Goal: Task Accomplishment & Management: Manage account settings

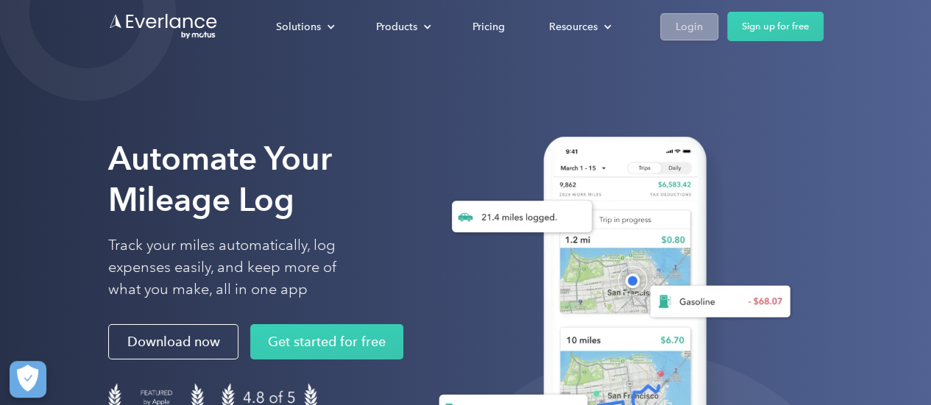
click at [686, 29] on div "Login" at bounding box center [688, 27] width 27 height 18
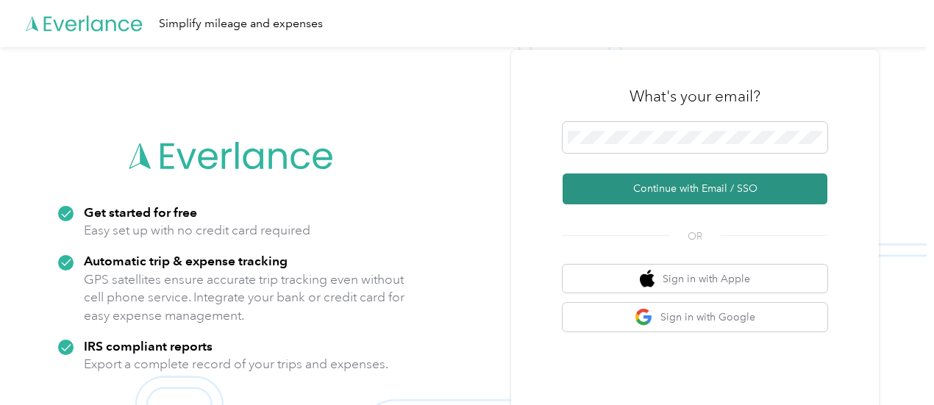
click at [702, 186] on button "Continue with Email / SSO" at bounding box center [695, 189] width 265 height 31
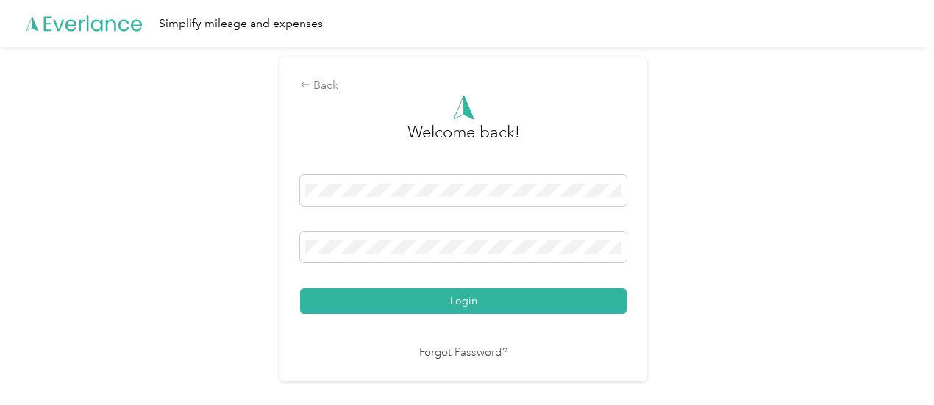
click at [440, 298] on button "Login" at bounding box center [463, 301] width 327 height 26
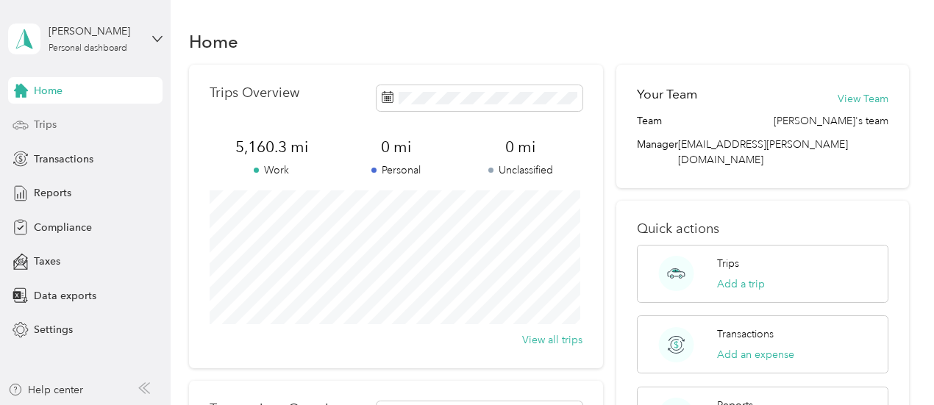
click at [39, 123] on span "Trips" at bounding box center [45, 124] width 23 height 15
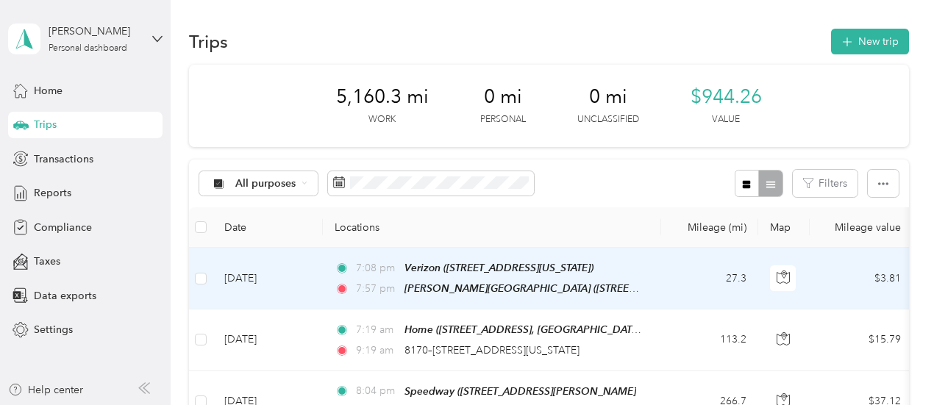
click at [667, 271] on td "27.3" at bounding box center [709, 279] width 97 height 62
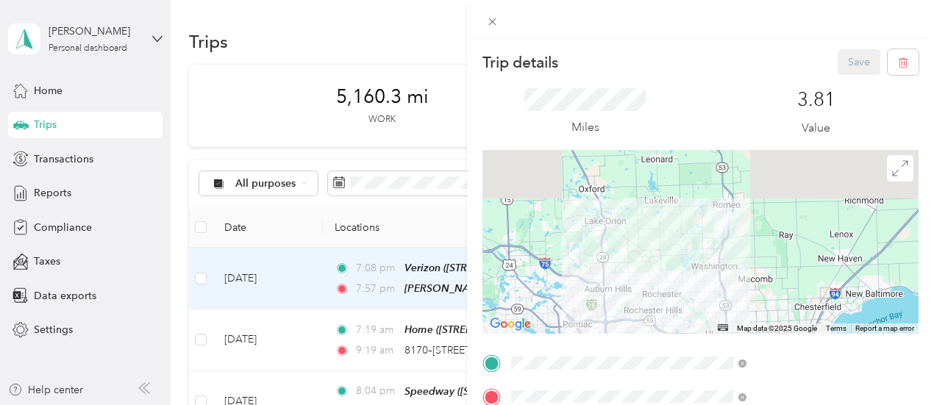
drag, startPoint x: 812, startPoint y: 194, endPoint x: 750, endPoint y: 280, distance: 106.1
click at [750, 282] on div at bounding box center [701, 242] width 436 height 184
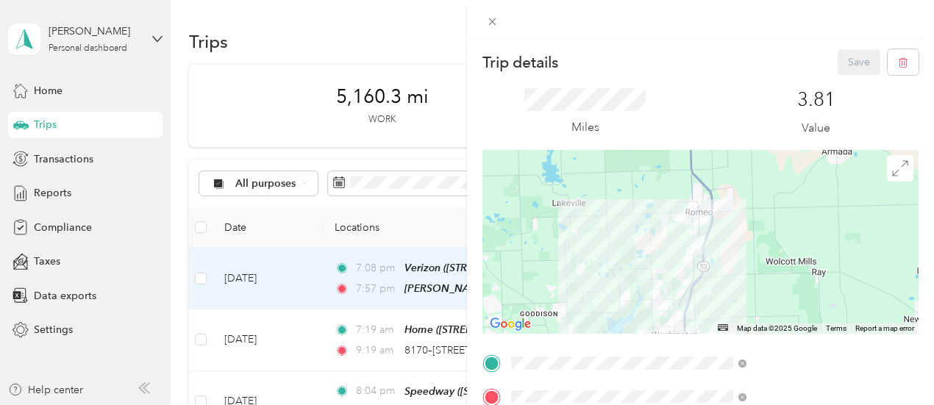
drag, startPoint x: 800, startPoint y: 211, endPoint x: 737, endPoint y: 283, distance: 95.4
click at [737, 283] on div at bounding box center [701, 242] width 436 height 184
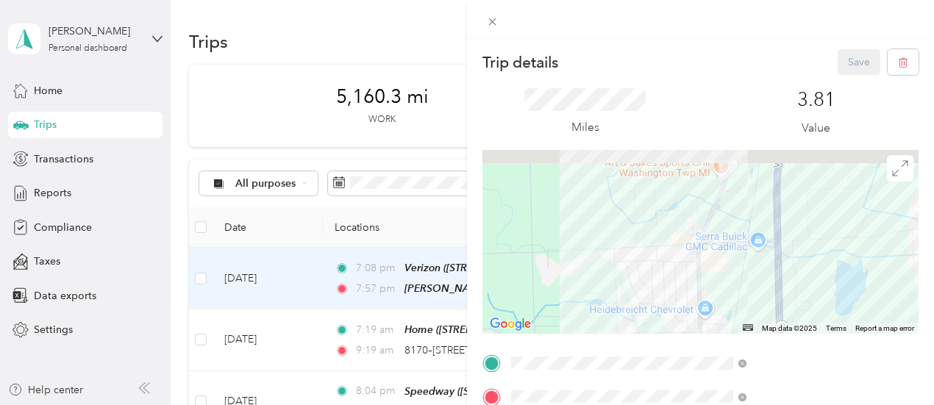
drag, startPoint x: 853, startPoint y: 204, endPoint x: 698, endPoint y: 247, distance: 161.2
click at [698, 247] on div at bounding box center [701, 242] width 436 height 184
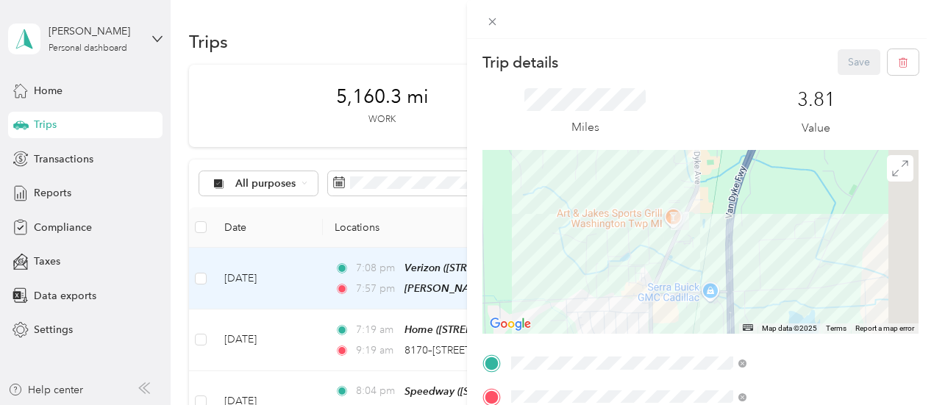
drag, startPoint x: 750, startPoint y: 214, endPoint x: 705, endPoint y: 274, distance: 75.1
click at [705, 274] on div at bounding box center [701, 242] width 436 height 184
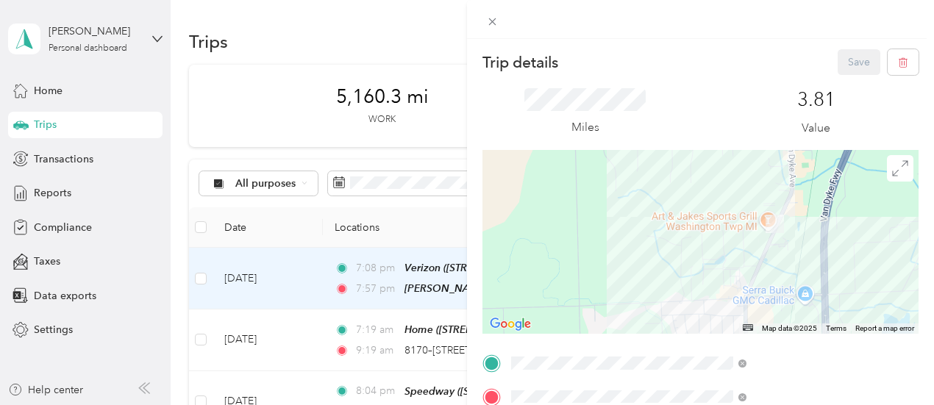
drag, startPoint x: 707, startPoint y: 252, endPoint x: 800, endPoint y: 252, distance: 92.7
click at [806, 252] on div at bounding box center [701, 242] width 436 height 184
click at [499, 18] on icon at bounding box center [492, 21] width 13 height 13
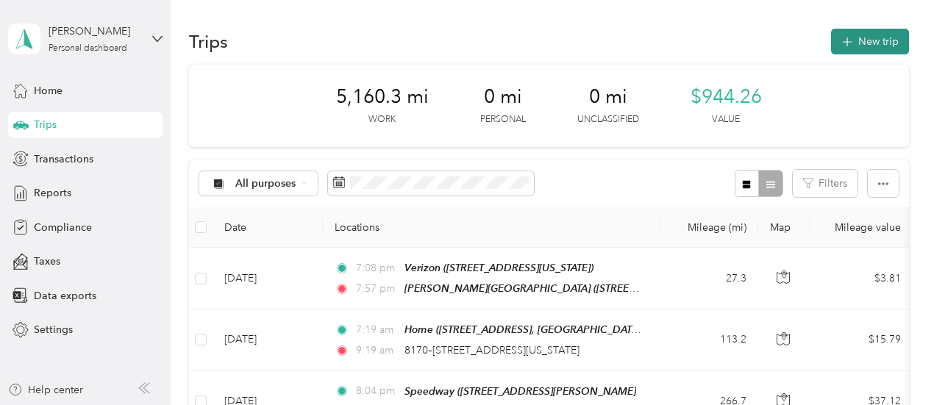
click at [870, 42] on button "New trip" at bounding box center [870, 42] width 78 height 26
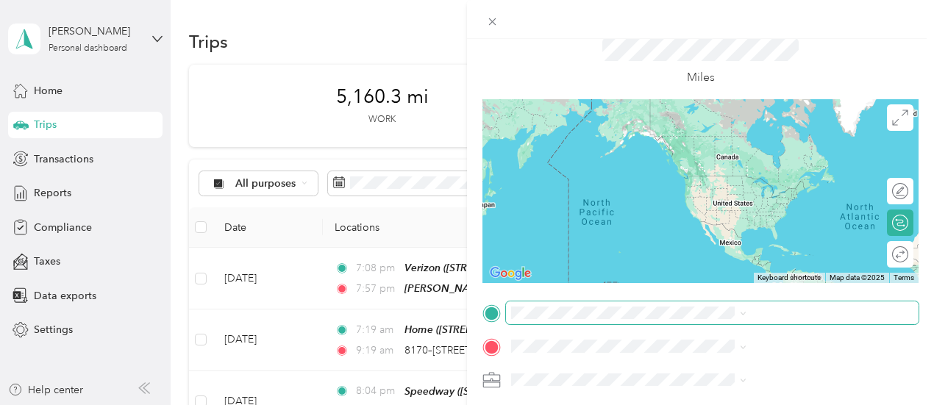
scroll to position [74, 0]
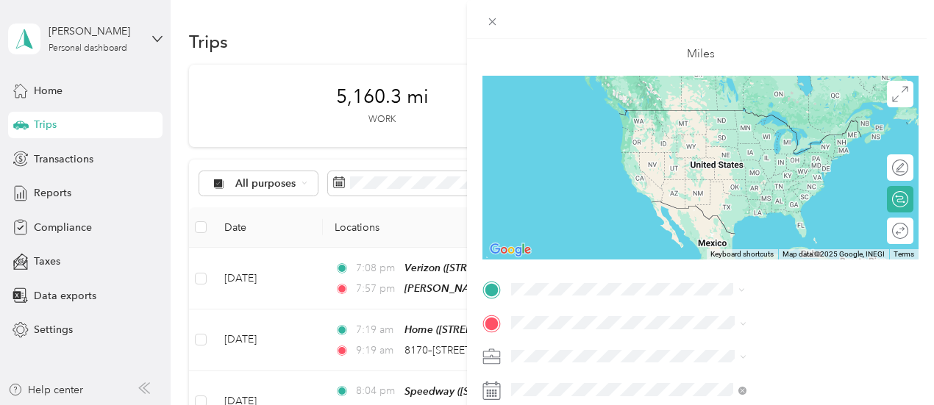
click at [750, 189] on span "29 Mile Road Washington Township, Michigan 48095, United States" at bounding box center [795, 182] width 201 height 13
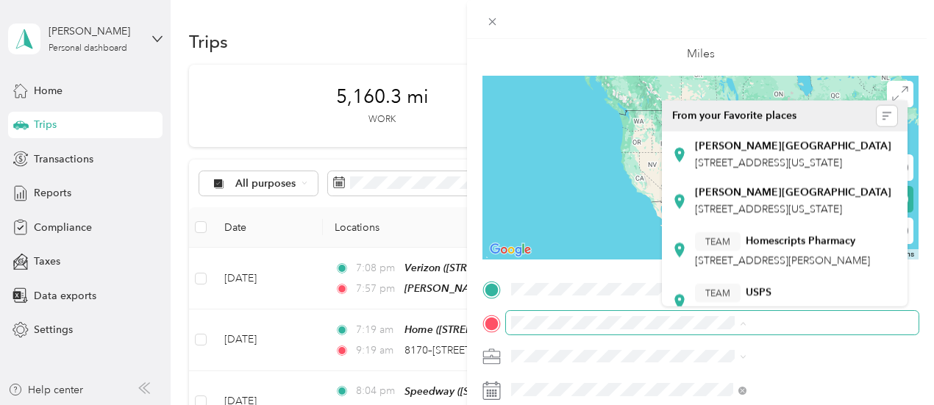
click at [731, 334] on span at bounding box center [712, 323] width 413 height 24
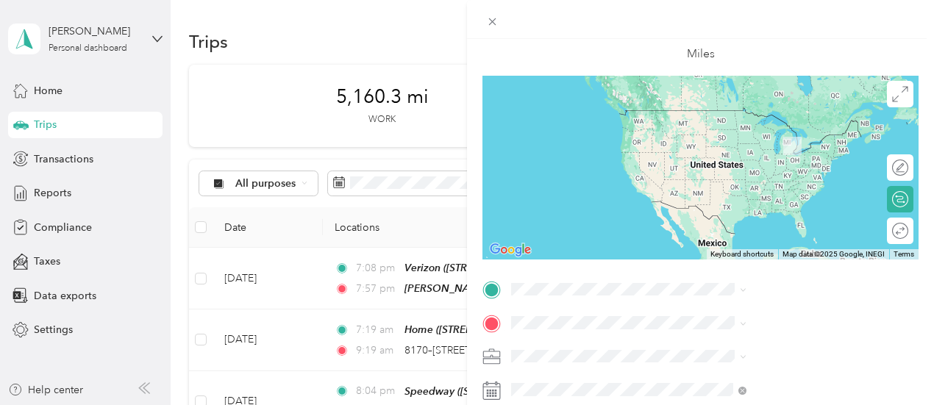
click at [802, 177] on div "TEAM Verizon 65920 Van Dyke Rd, 480952033, Washington Township, MI, USA" at bounding box center [768, 159] width 147 height 36
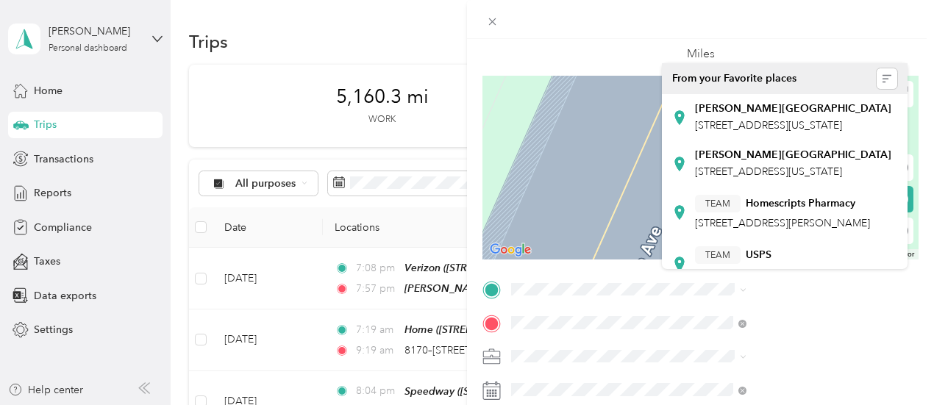
drag, startPoint x: 592, startPoint y: 347, endPoint x: 550, endPoint y: 347, distance: 41.9
click at [550, 347] on div "New Trip Save This trip cannot be edited because it is either under review, app…" at bounding box center [467, 202] width 934 height 405
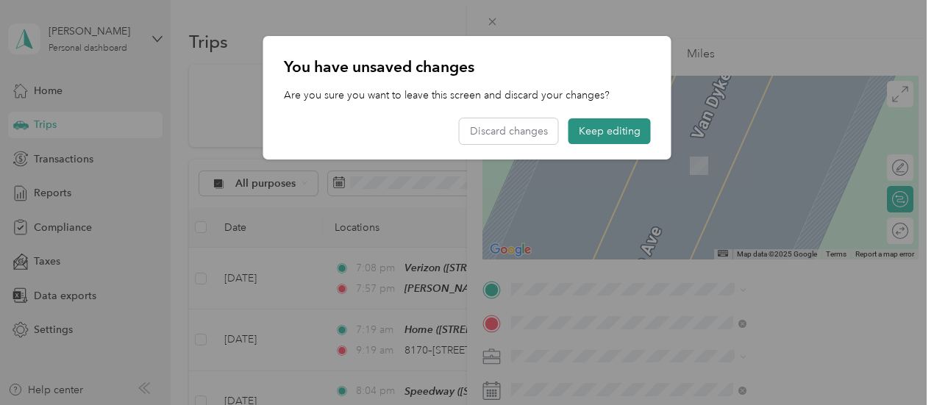
click at [626, 134] on button "Keep editing" at bounding box center [610, 131] width 82 height 26
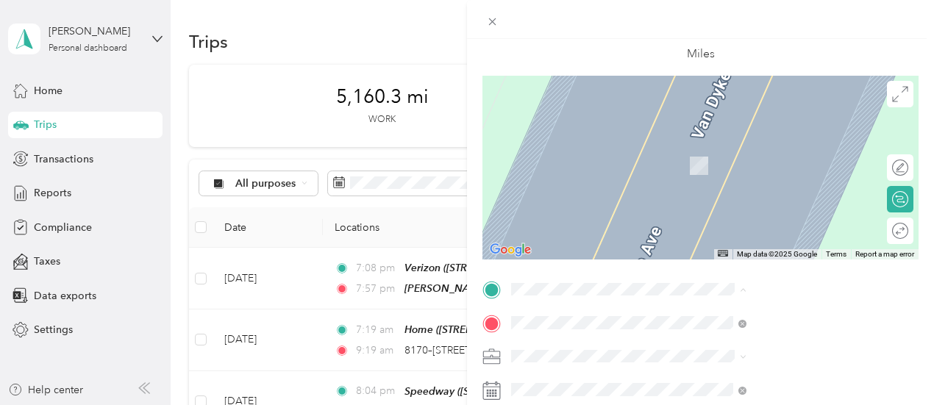
click at [515, 21] on div "New Trip Save This trip cannot be edited because it is either under review, app…" at bounding box center [467, 202] width 934 height 405
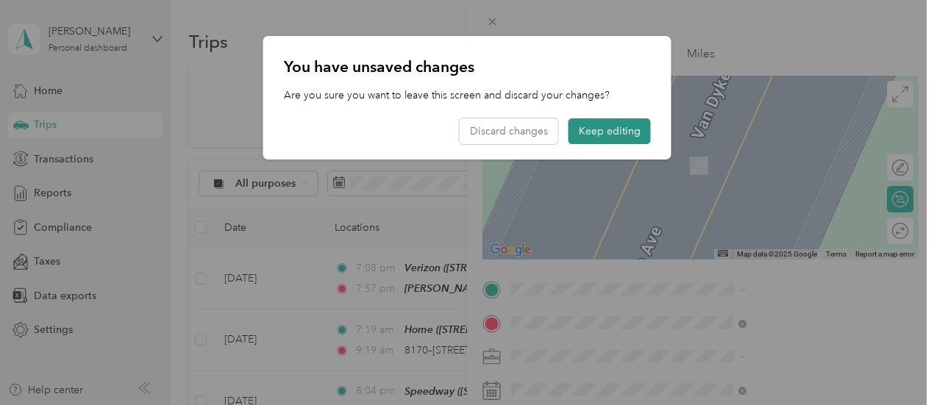
click at [591, 129] on button "Keep editing" at bounding box center [610, 131] width 82 height 26
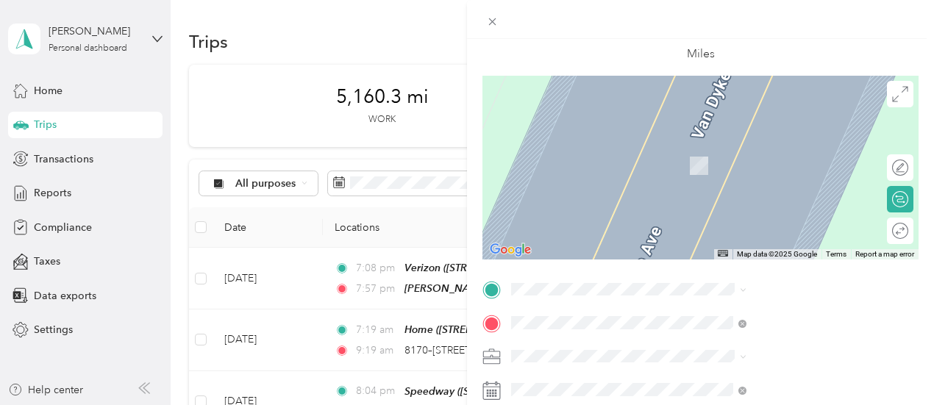
drag, startPoint x: 592, startPoint y: 344, endPoint x: 454, endPoint y: 334, distance: 138.0
click at [454, 334] on div "New Trip Save This trip cannot be edited because it is either under review, app…" at bounding box center [467, 202] width 934 height 405
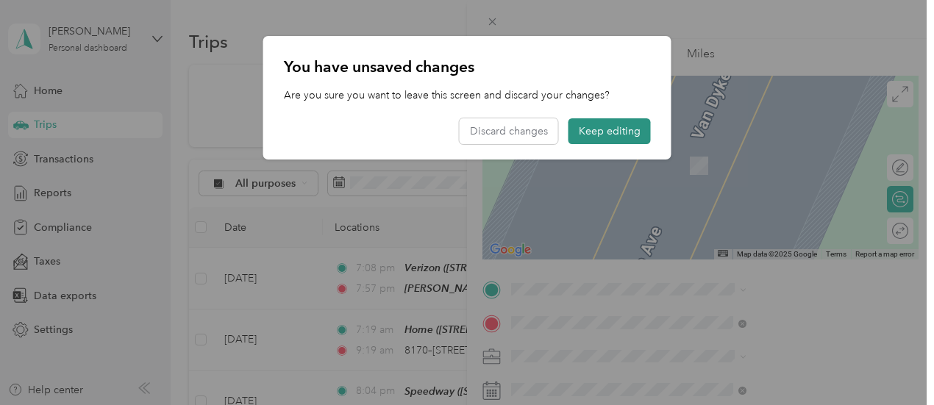
click at [606, 129] on button "Keep editing" at bounding box center [610, 131] width 82 height 26
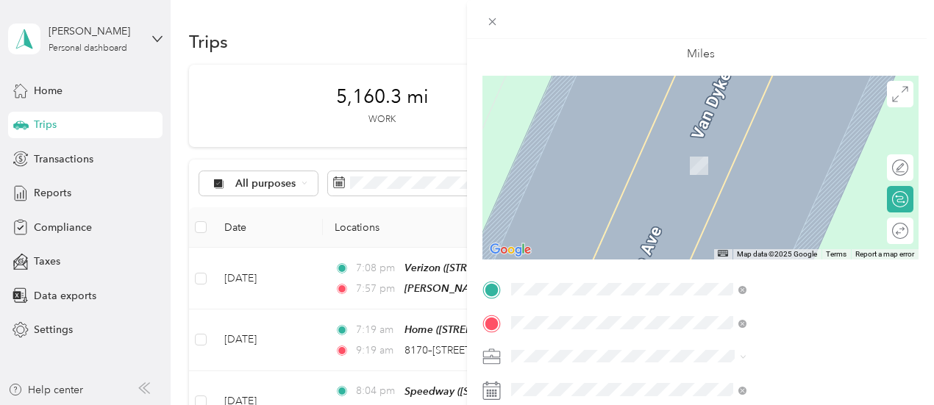
click at [730, 188] on span "29 Mile Road Washington Township, Michigan 48095, United States" at bounding box center [795, 181] width 201 height 13
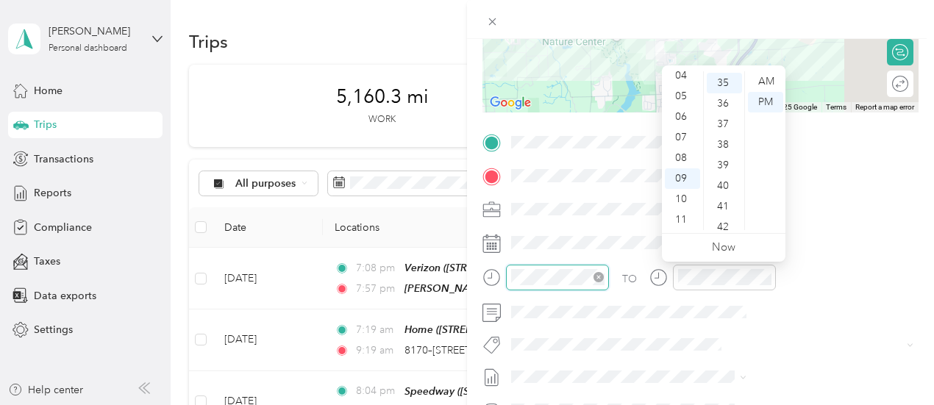
scroll to position [721, 0]
click at [680, 95] on div "05" at bounding box center [682, 96] width 35 height 21
click at [725, 79] on div "00" at bounding box center [724, 81] width 35 height 21
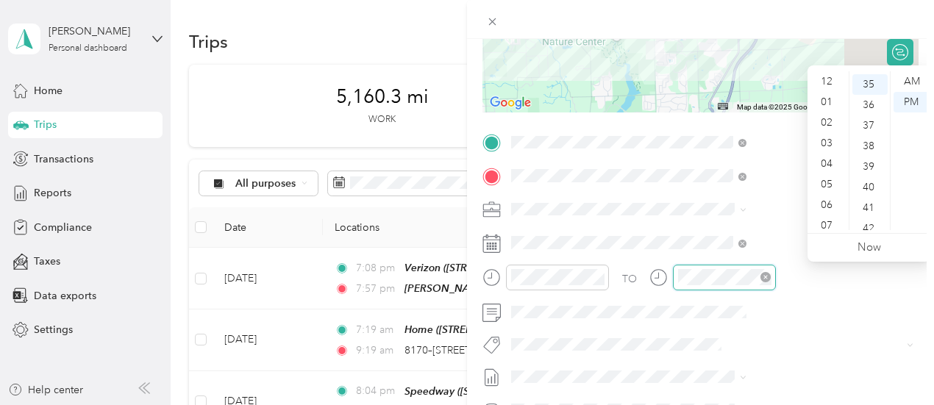
scroll to position [88, 0]
click at [830, 93] on div "05" at bounding box center [828, 96] width 35 height 21
click at [870, 139] on div "20" at bounding box center [870, 140] width 35 height 21
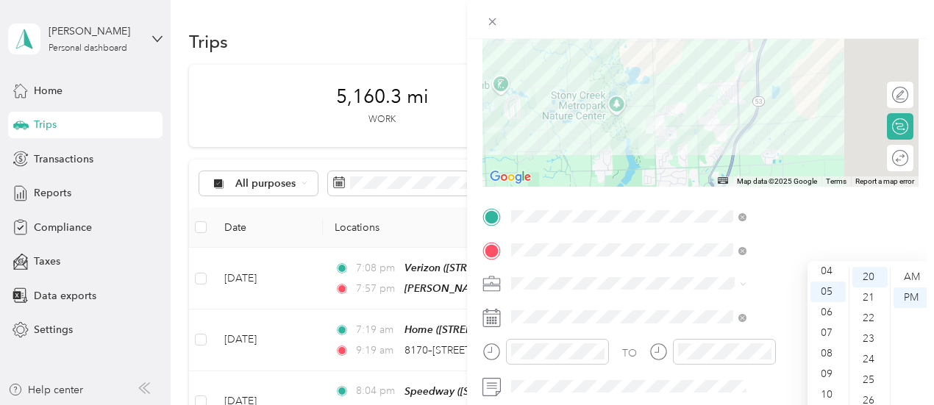
scroll to position [0, 0]
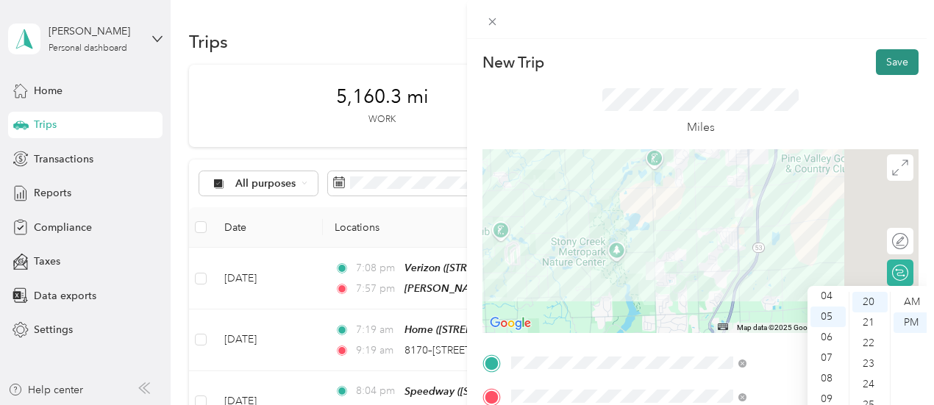
click at [886, 60] on button "Save" at bounding box center [897, 62] width 43 height 26
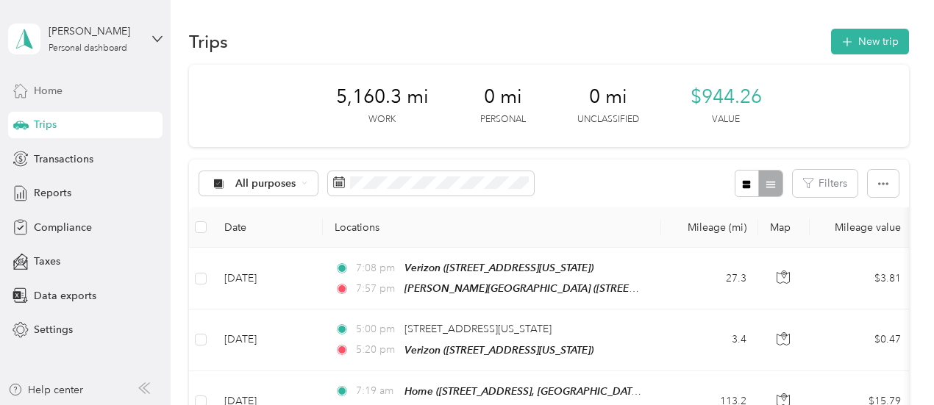
click at [53, 92] on span "Home" at bounding box center [48, 90] width 29 height 15
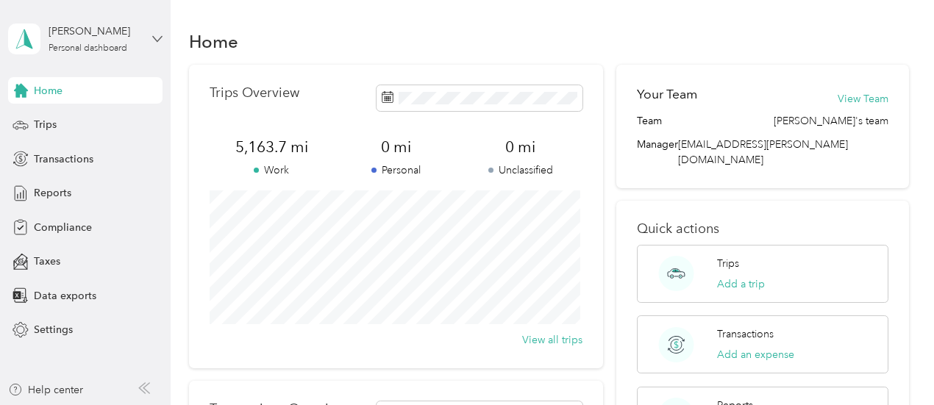
click at [152, 38] on icon at bounding box center [157, 39] width 10 height 10
click at [54, 118] on div "Log out" at bounding box center [49, 120] width 57 height 15
